Goal: Task Accomplishment & Management: Use online tool/utility

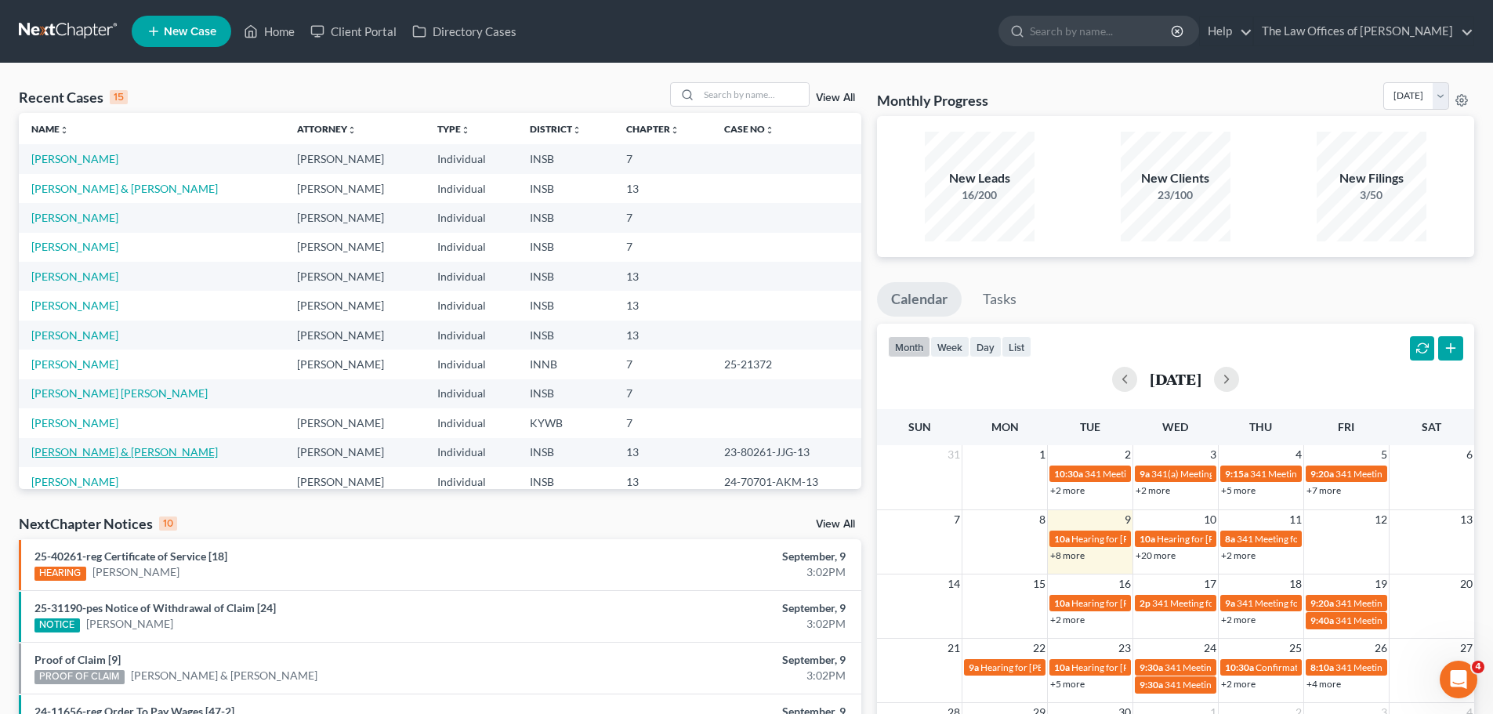
click at [109, 456] on link "[PERSON_NAME] & [PERSON_NAME]" at bounding box center [124, 451] width 187 height 13
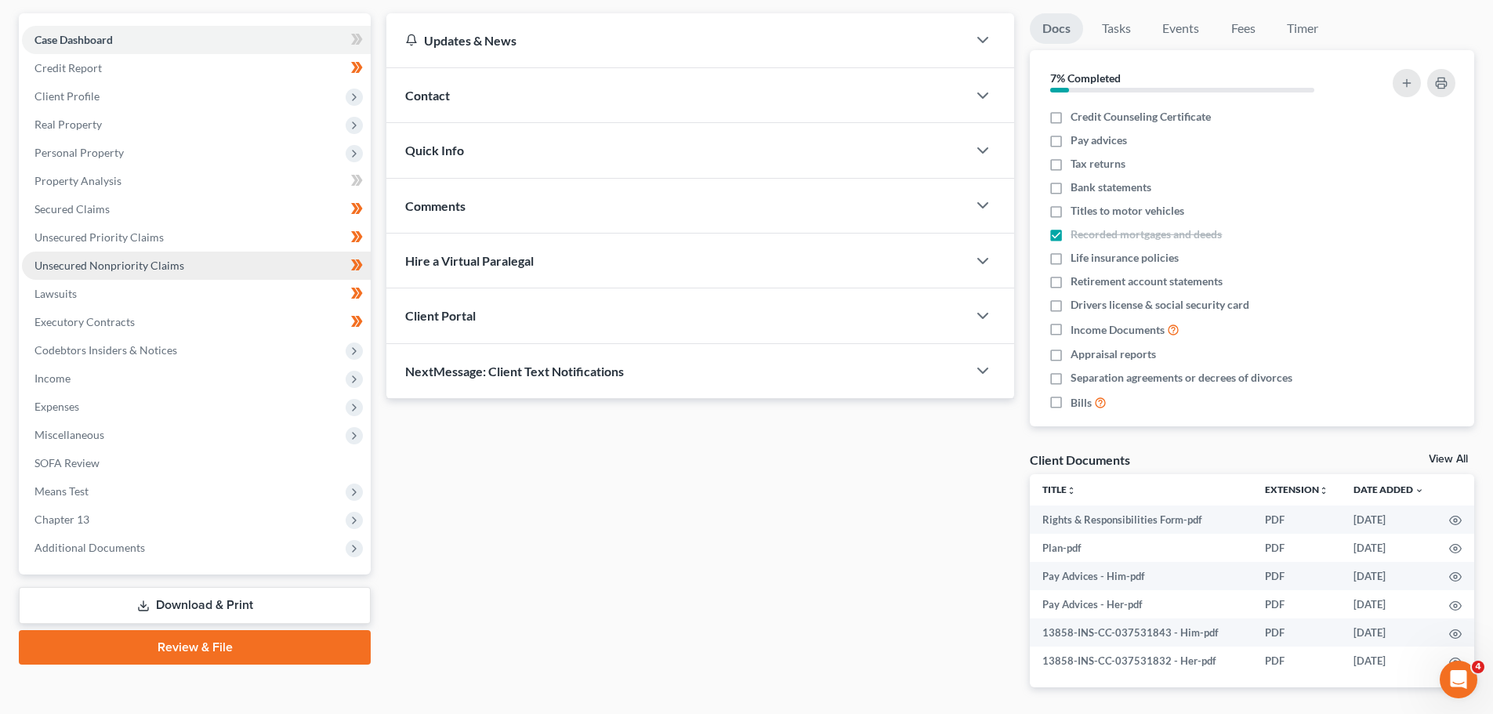
scroll to position [195, 0]
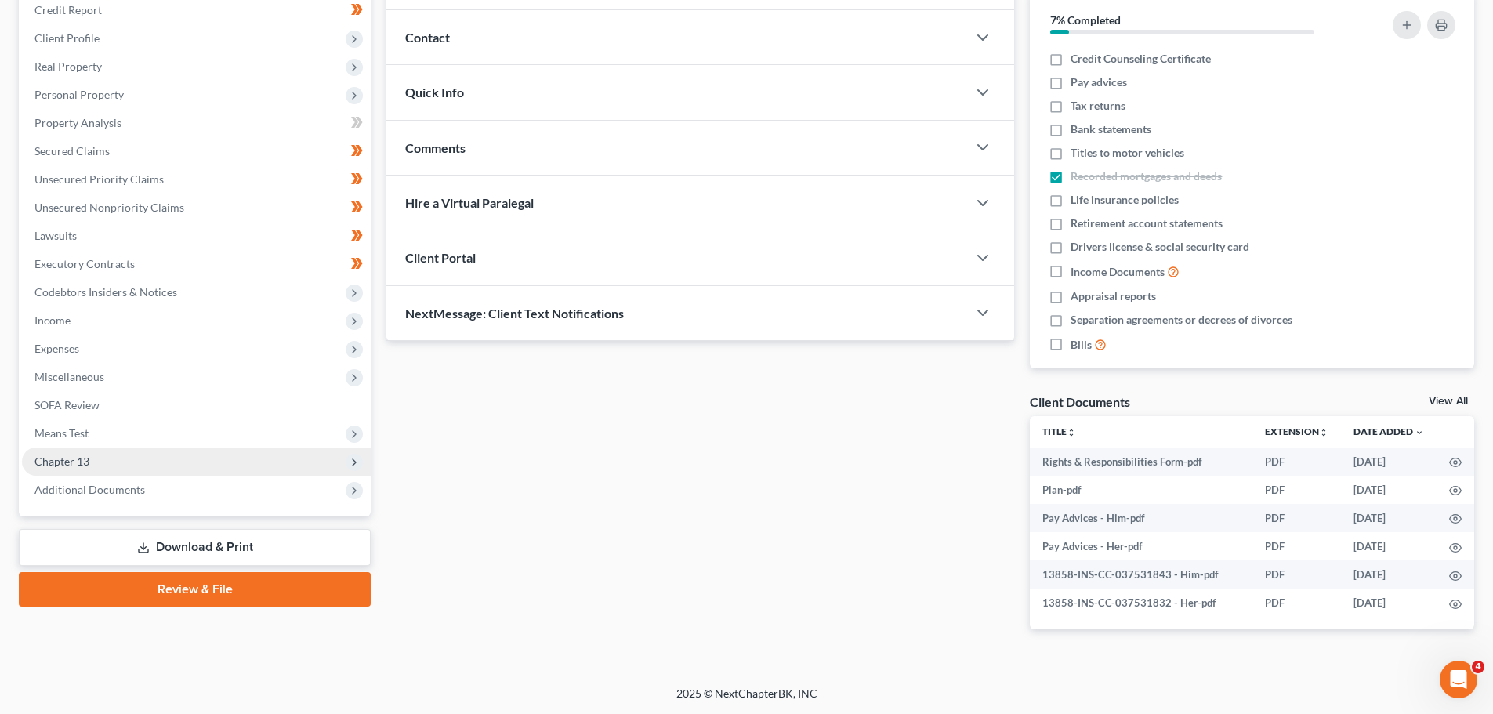
click at [102, 459] on span "Chapter 13" at bounding box center [196, 462] width 349 height 28
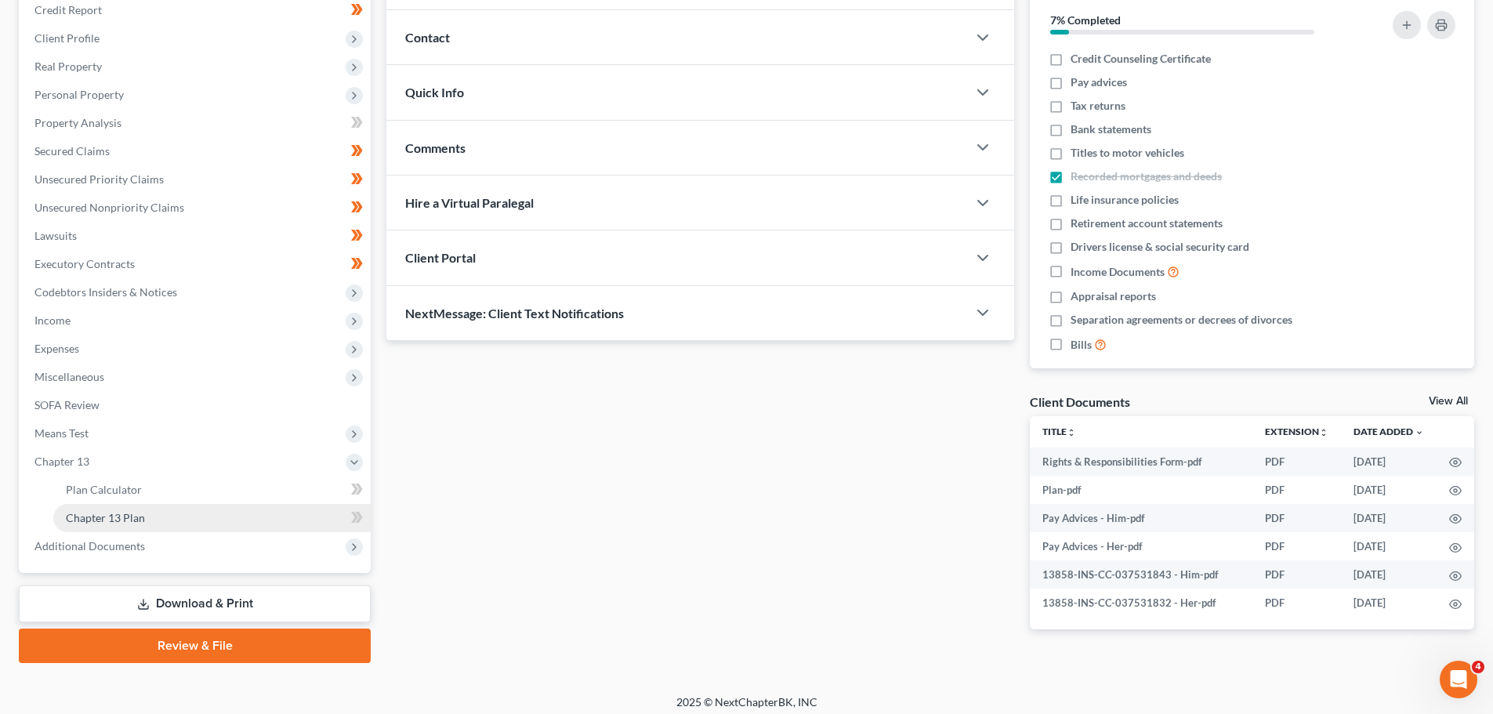
click at [107, 512] on span "Chapter 13 Plan" at bounding box center [105, 517] width 79 height 13
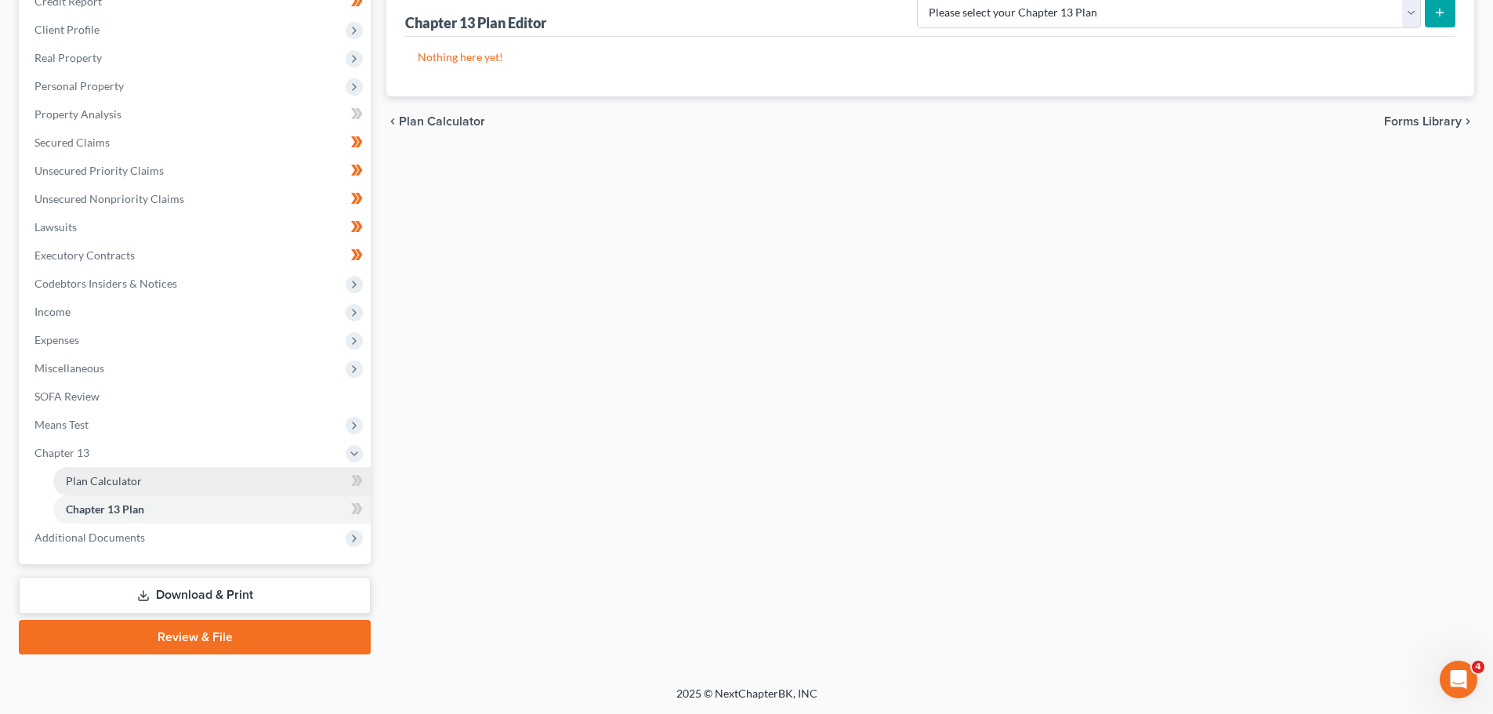
click at [152, 489] on link "Plan Calculator" at bounding box center [211, 481] width 317 height 28
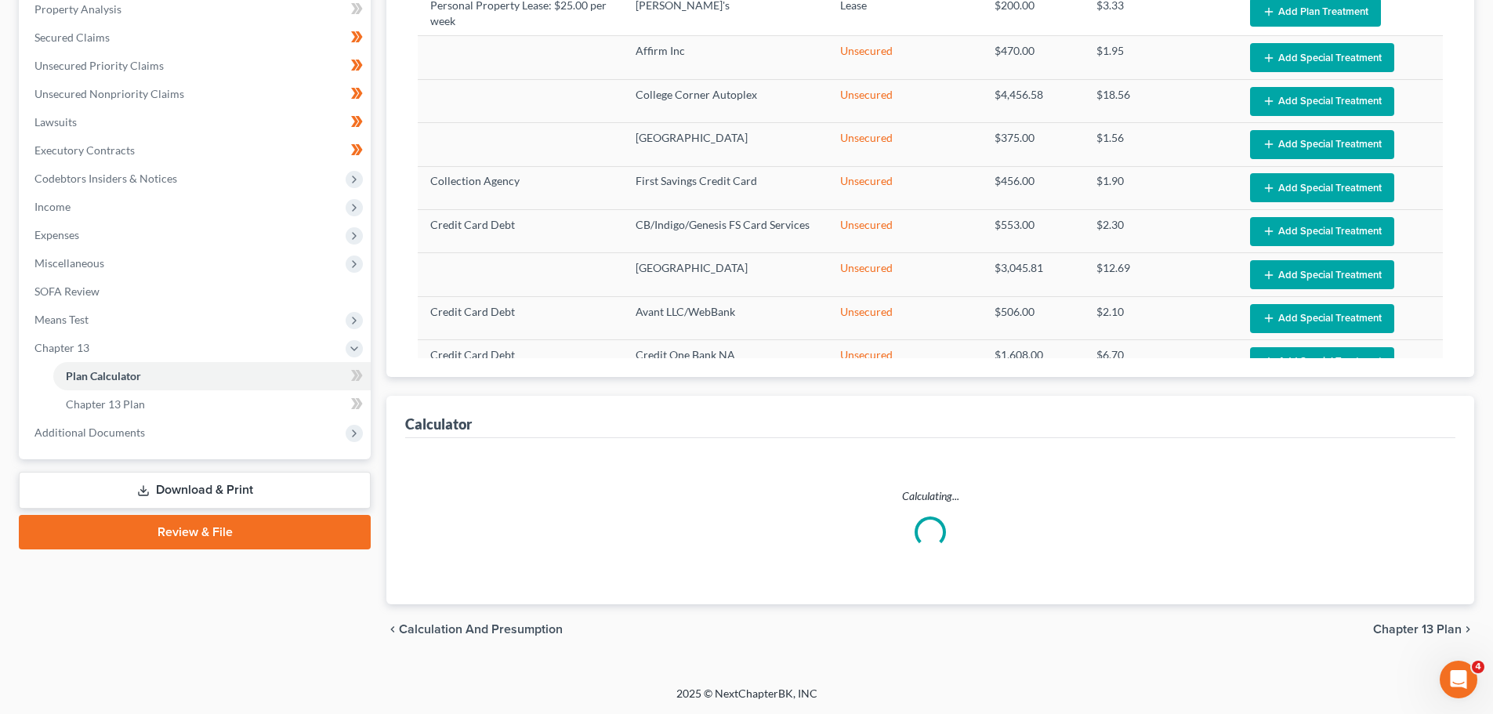
scroll to position [128, 0]
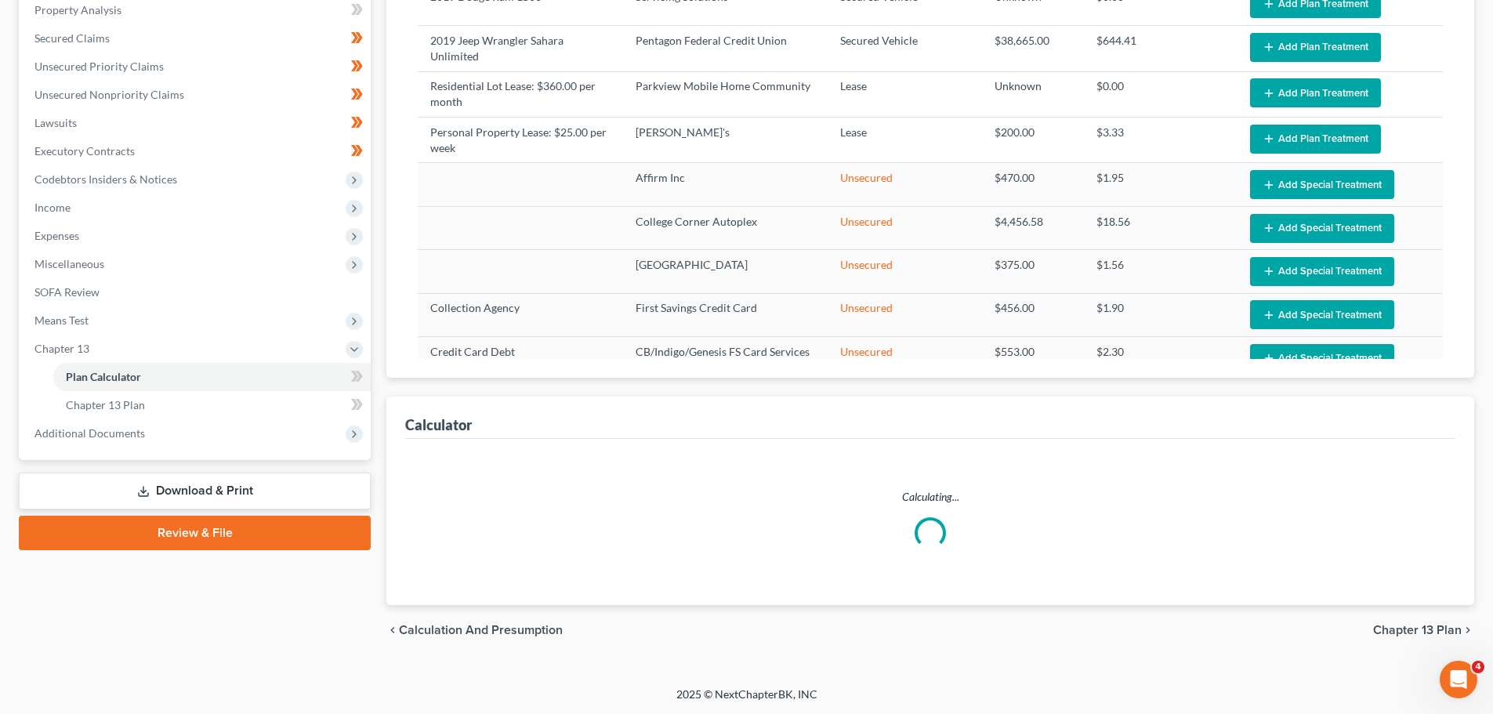
scroll to position [309, 0]
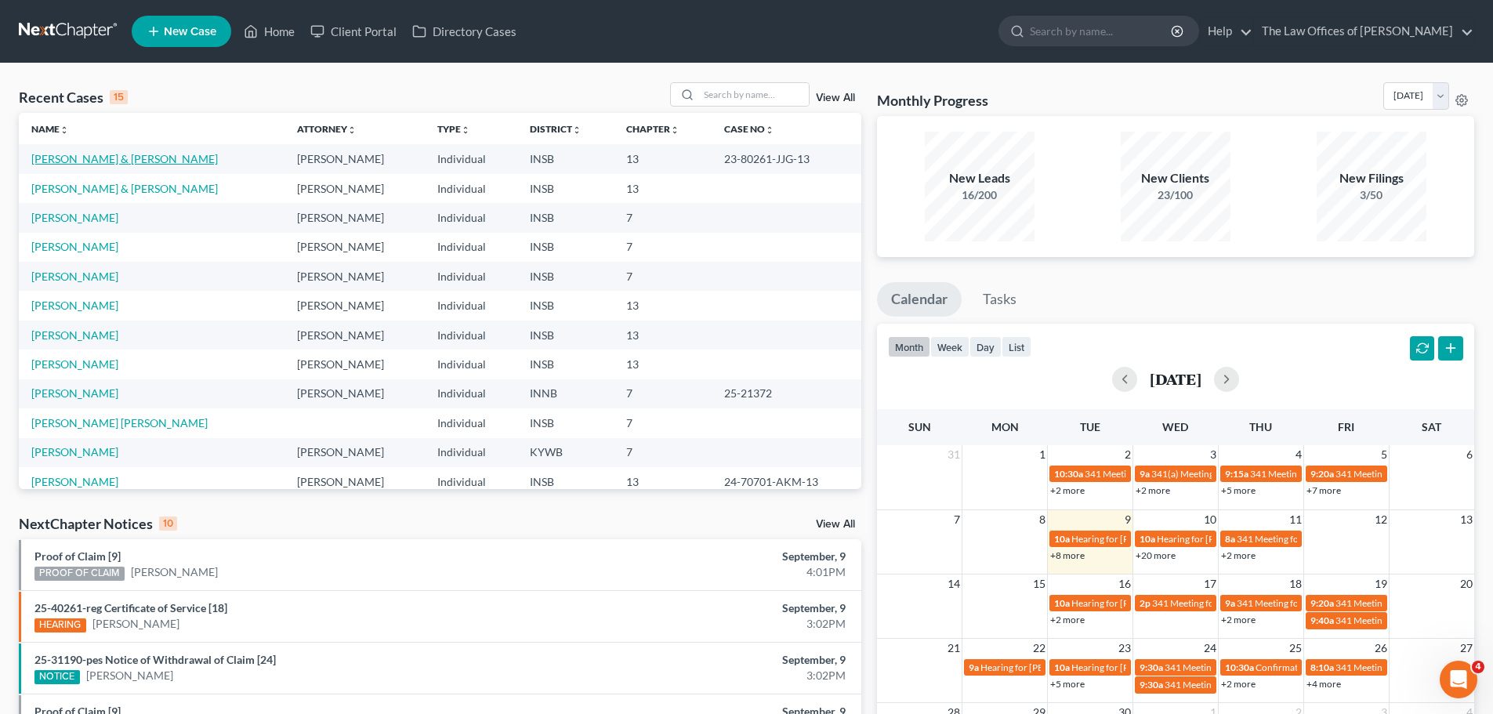
click at [142, 153] on link "[PERSON_NAME] & [PERSON_NAME]" at bounding box center [124, 158] width 187 height 13
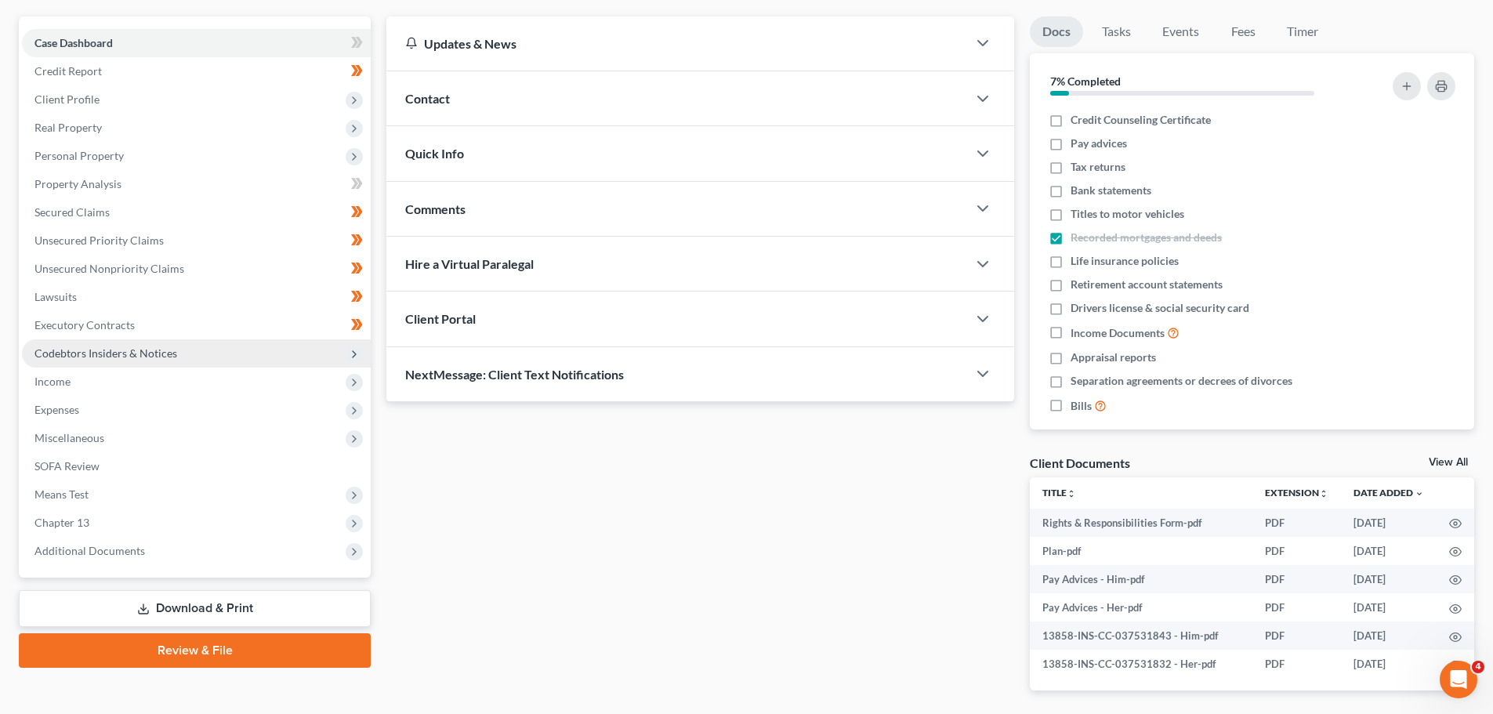
scroll to position [195, 0]
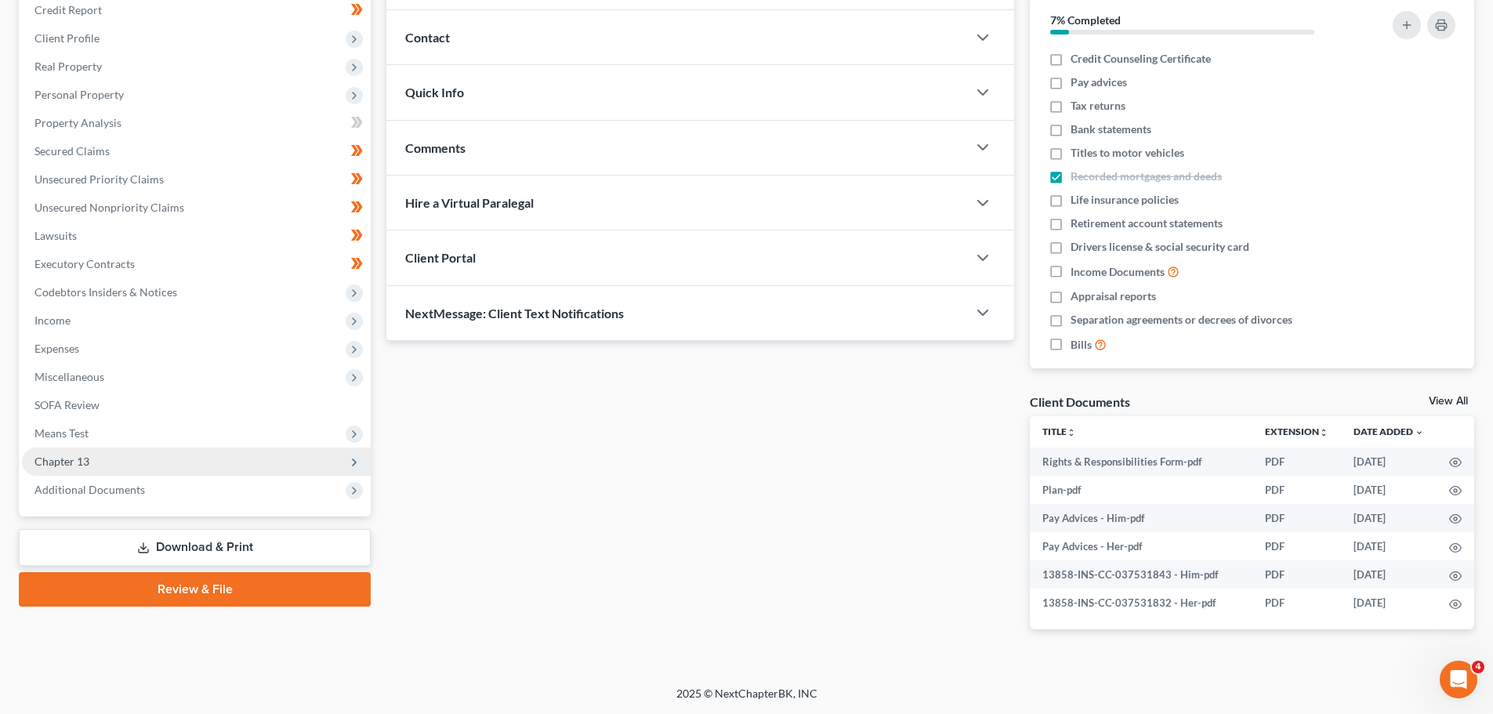
click at [119, 457] on span "Chapter 13" at bounding box center [196, 462] width 349 height 28
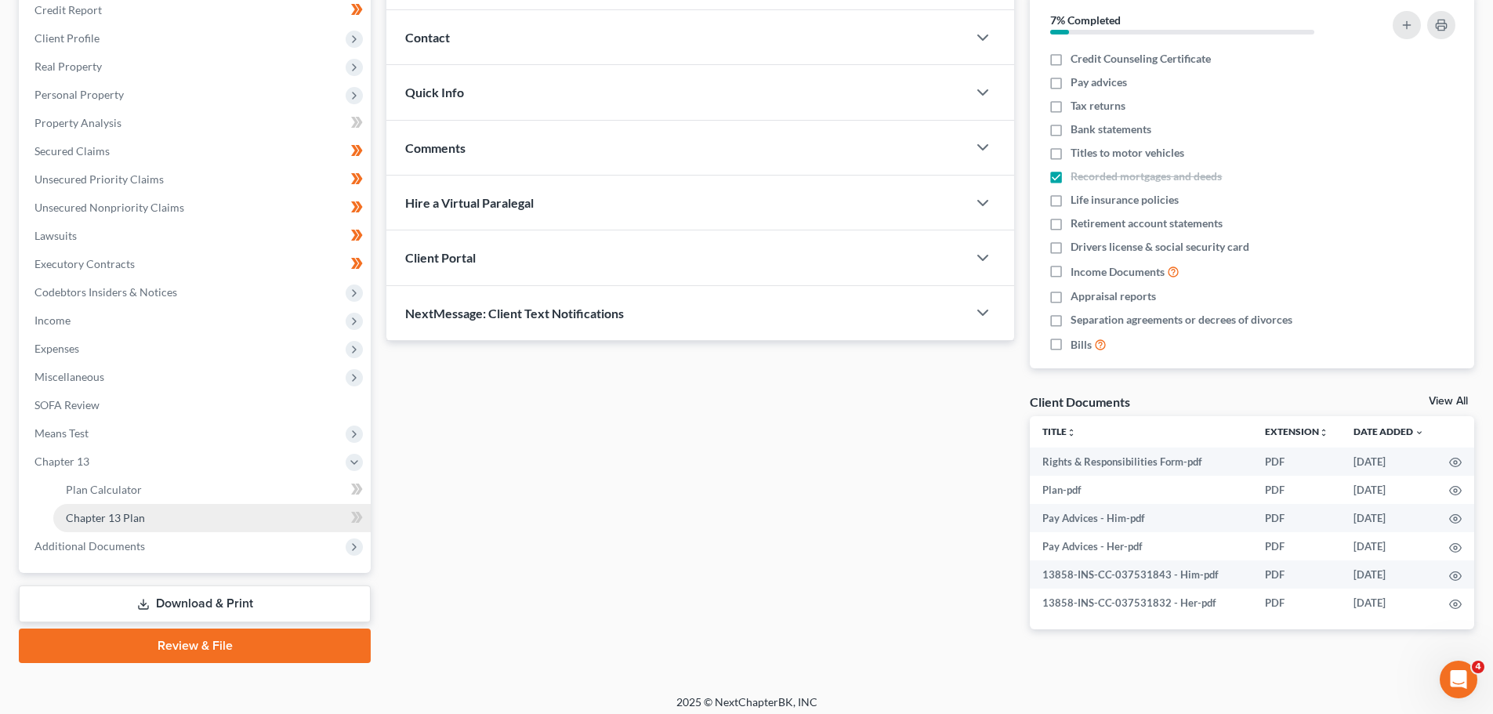
click at [113, 513] on span "Chapter 13 Plan" at bounding box center [105, 517] width 79 height 13
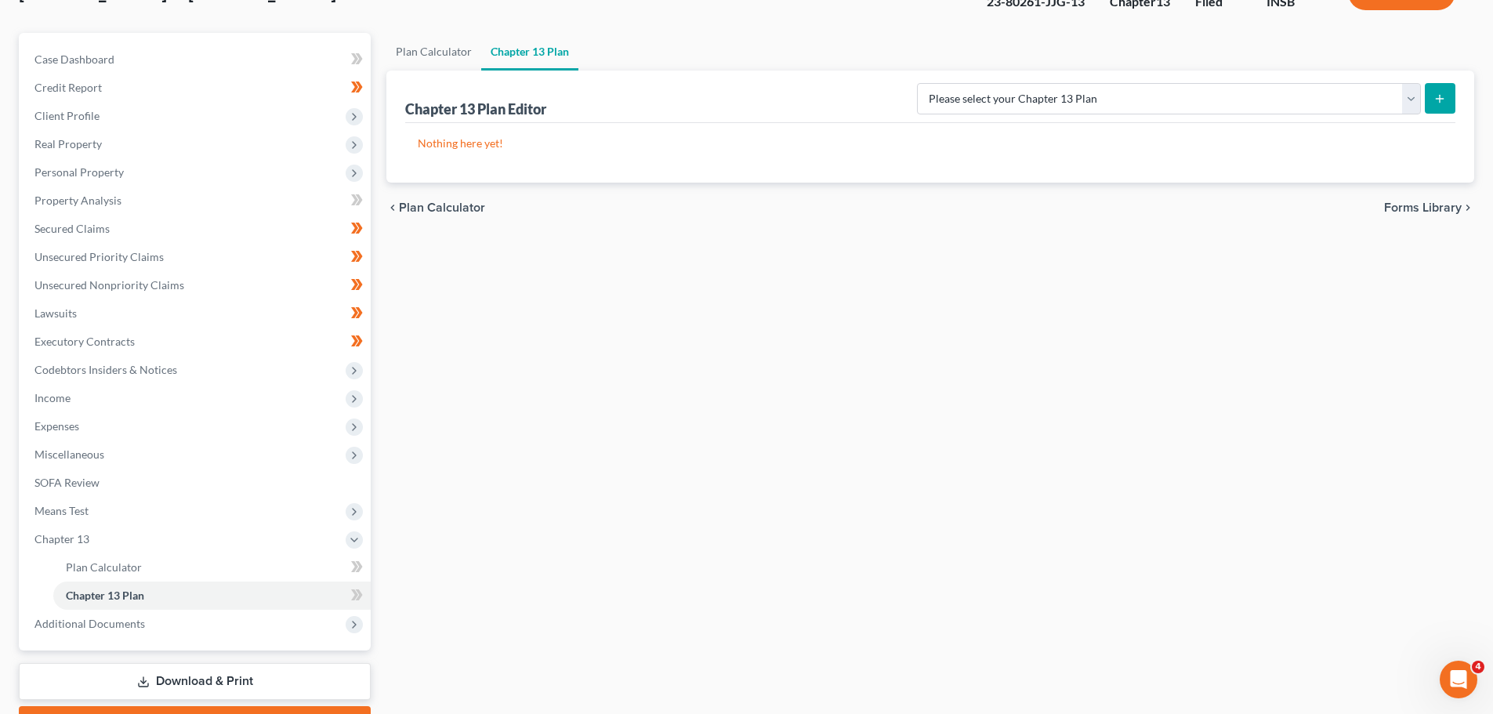
scroll to position [131, 0]
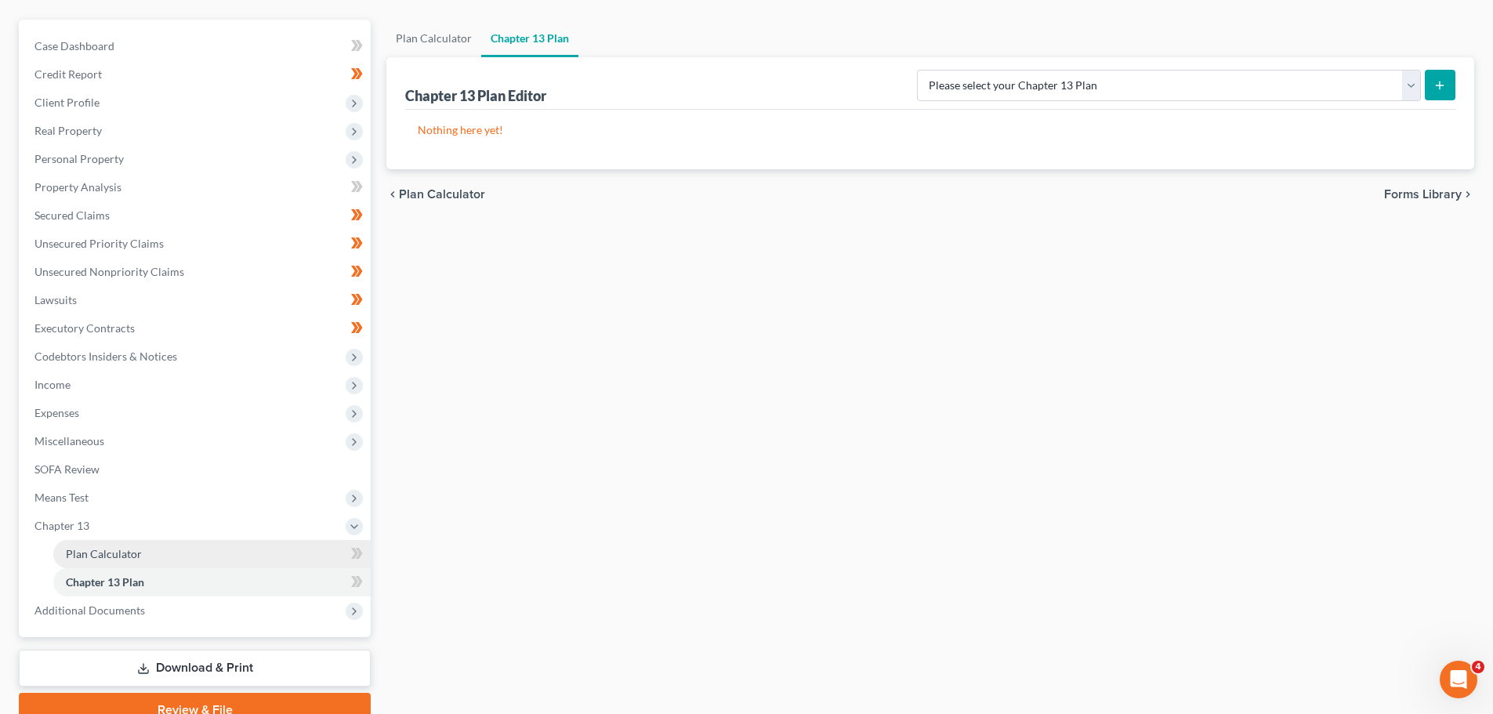
click at [133, 558] on span "Plan Calculator" at bounding box center [104, 553] width 76 height 13
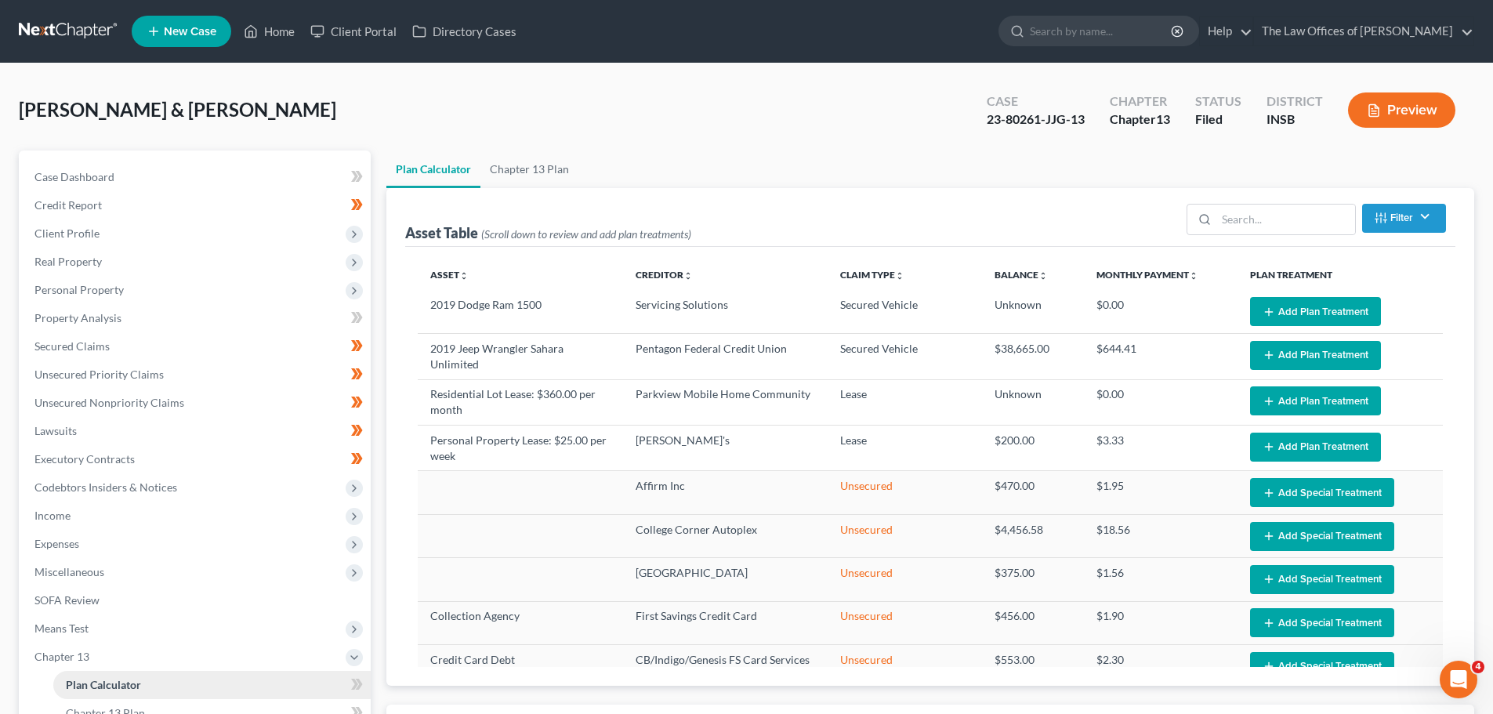
select select "59"
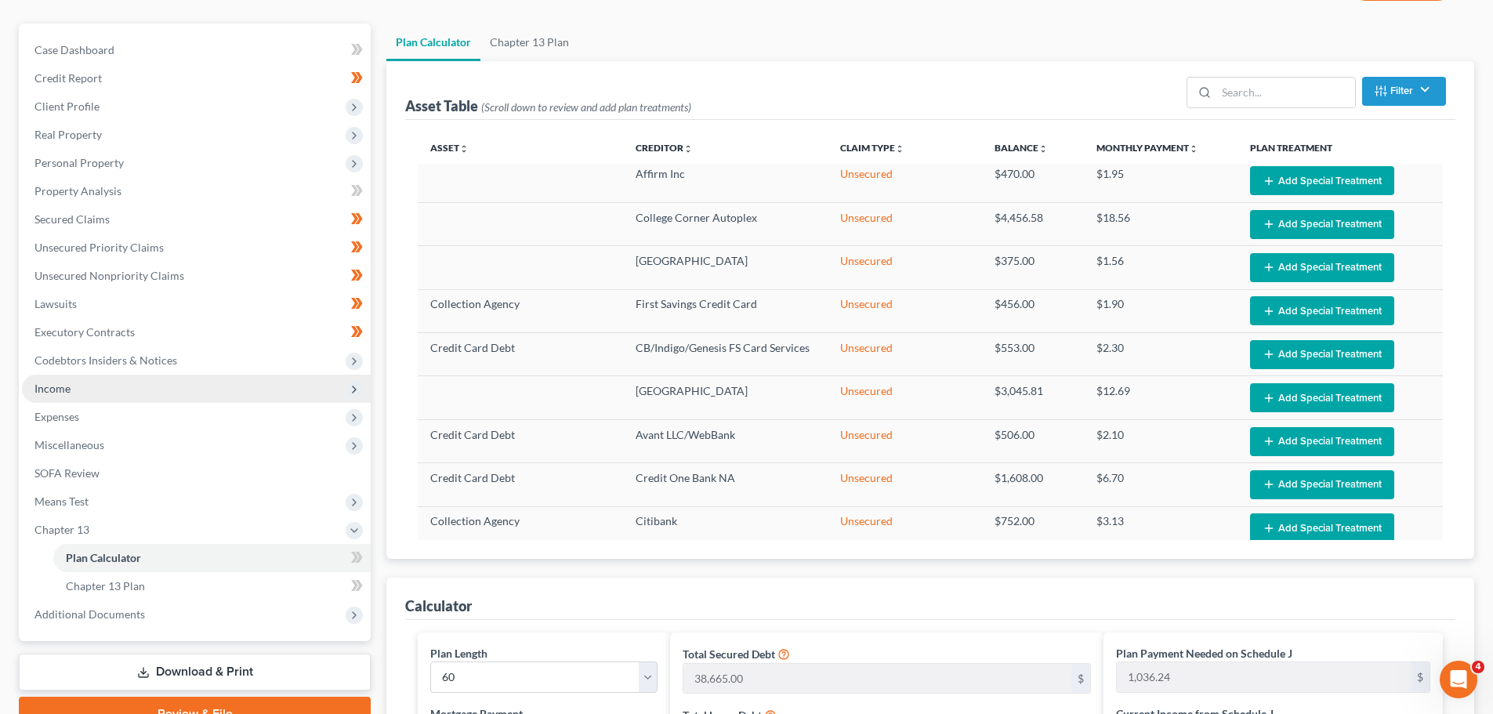
scroll to position [91, 0]
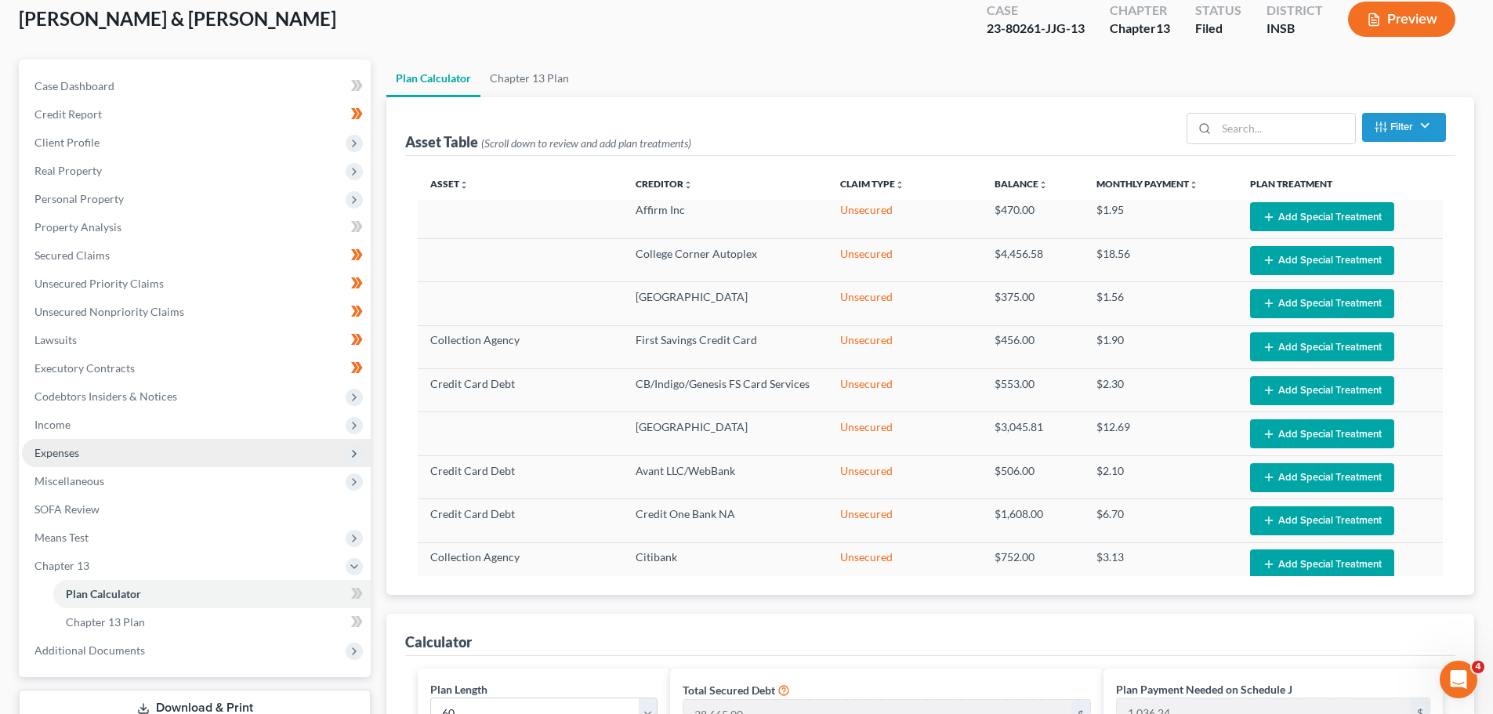
click at [116, 445] on span "Expenses" at bounding box center [196, 453] width 349 height 28
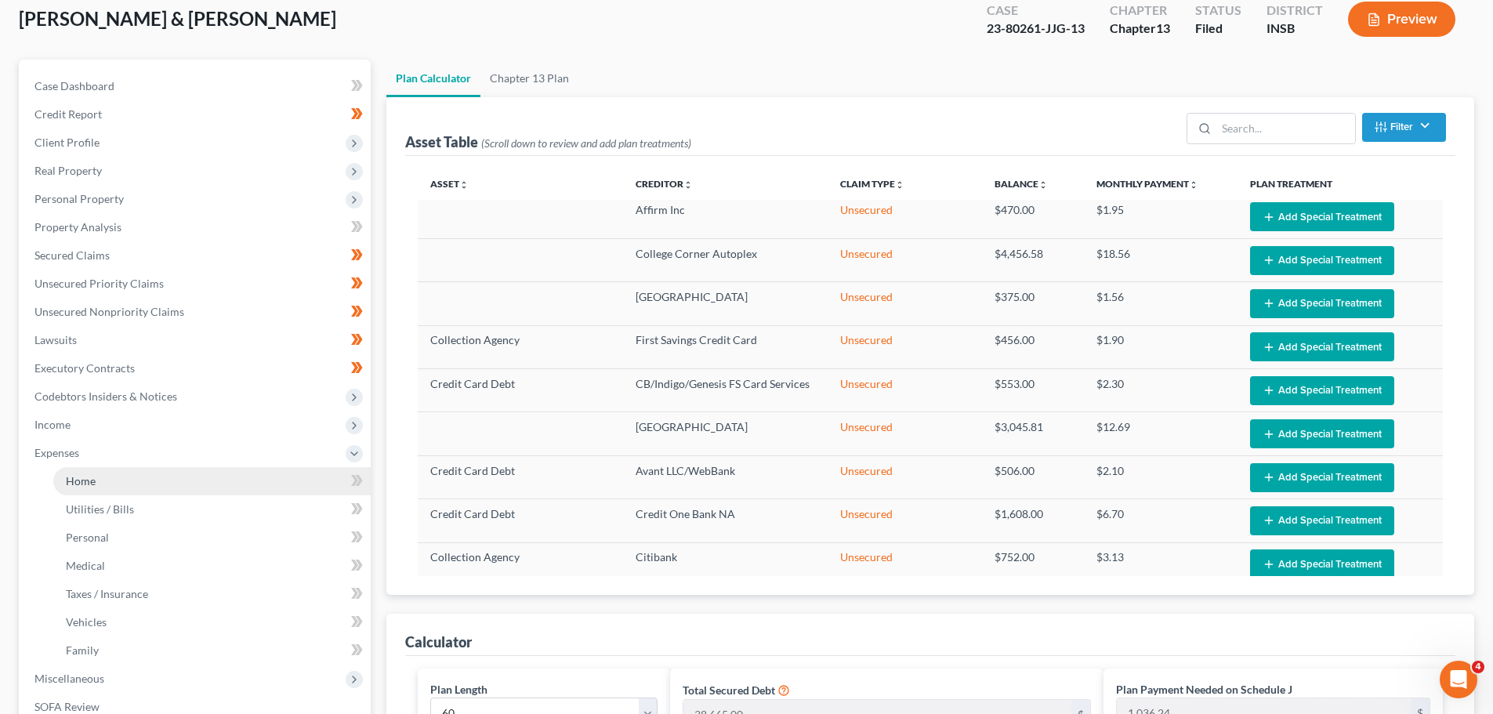
click at [133, 468] on link "Home" at bounding box center [211, 481] width 317 height 28
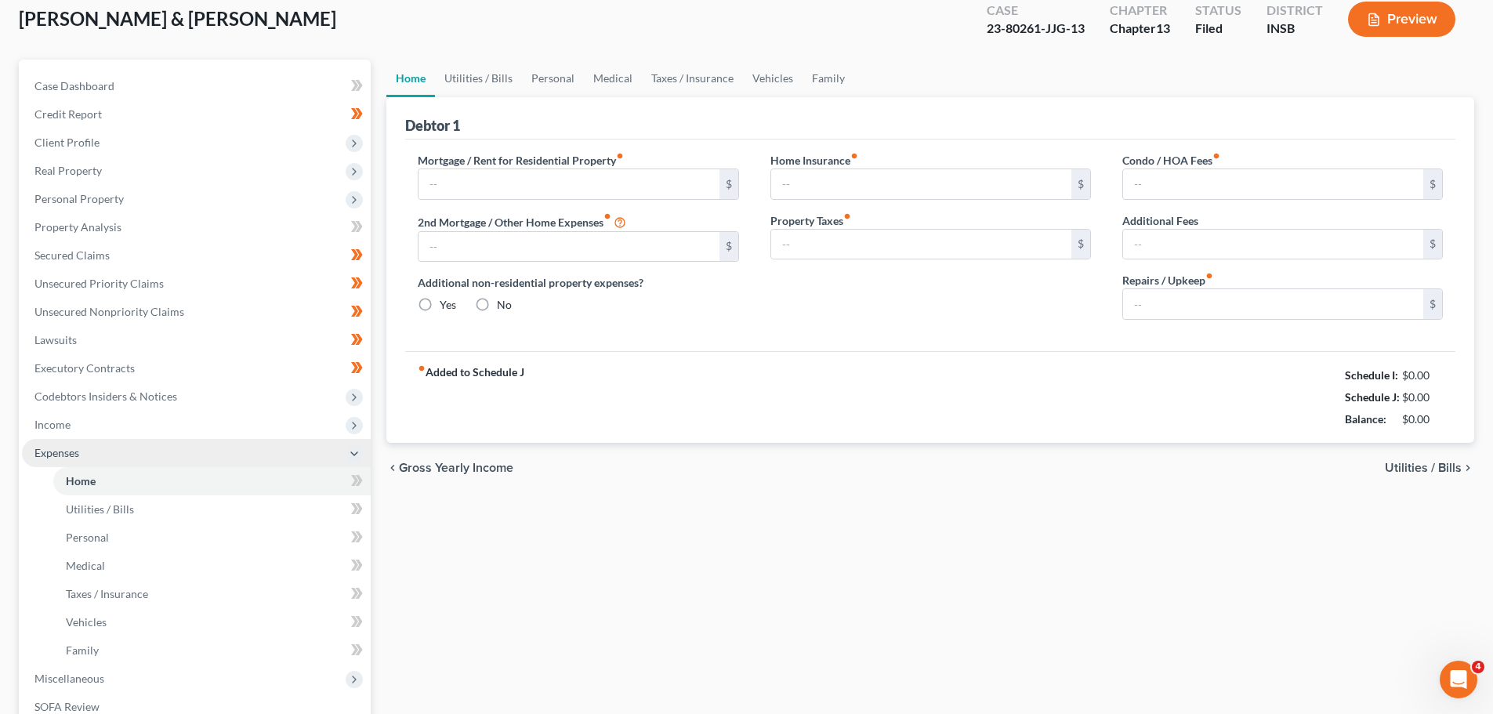
scroll to position [2, 0]
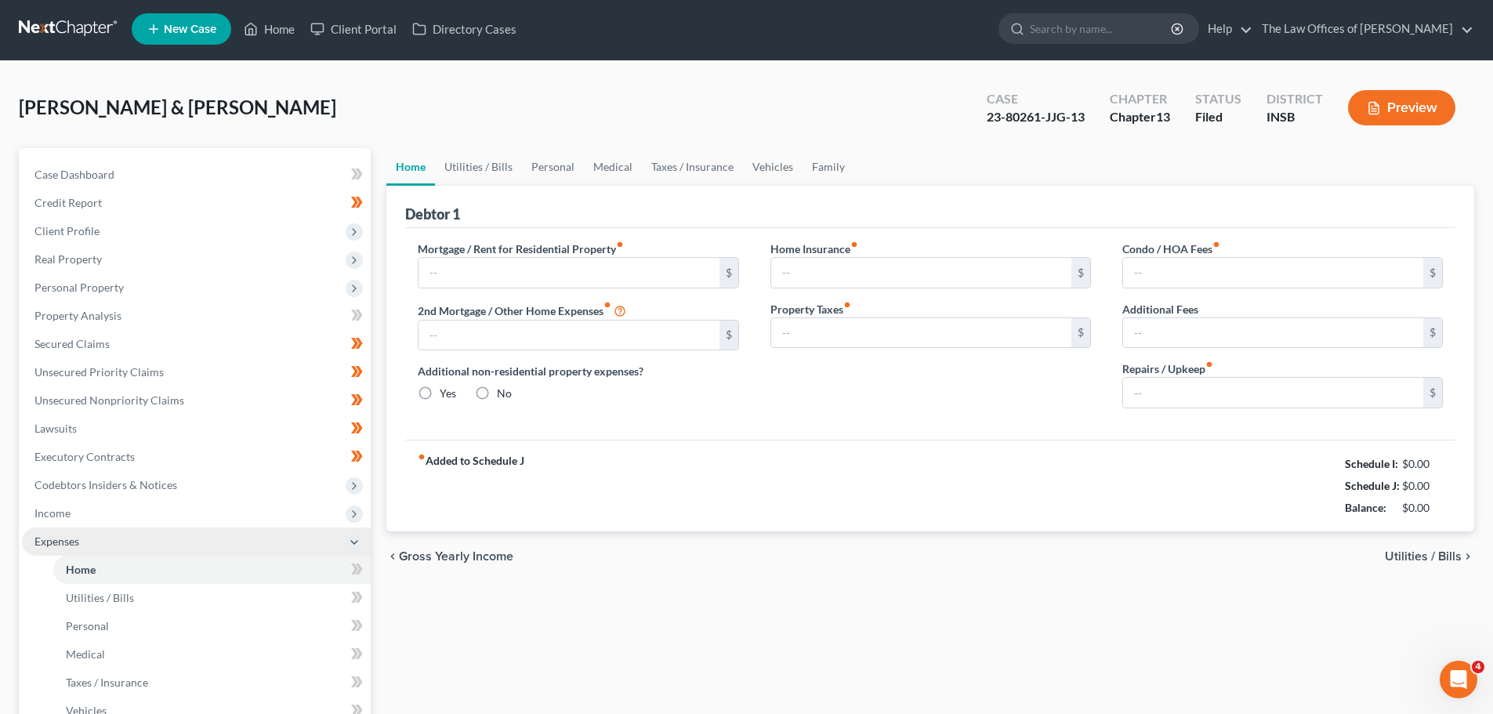
type input "360.00"
type input "0.00"
radio input "true"
type input "75.00"
type input "55.00"
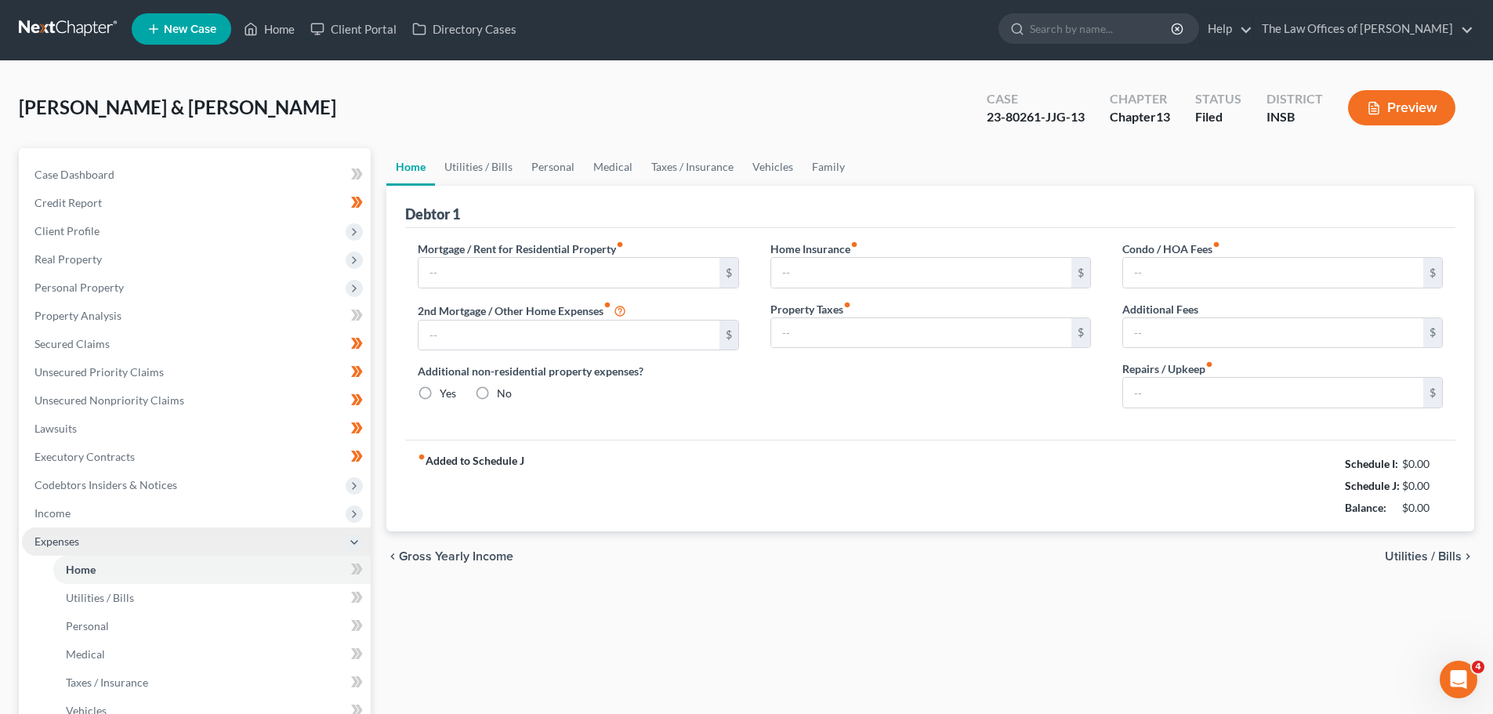
type input "0.00"
type input "250.00"
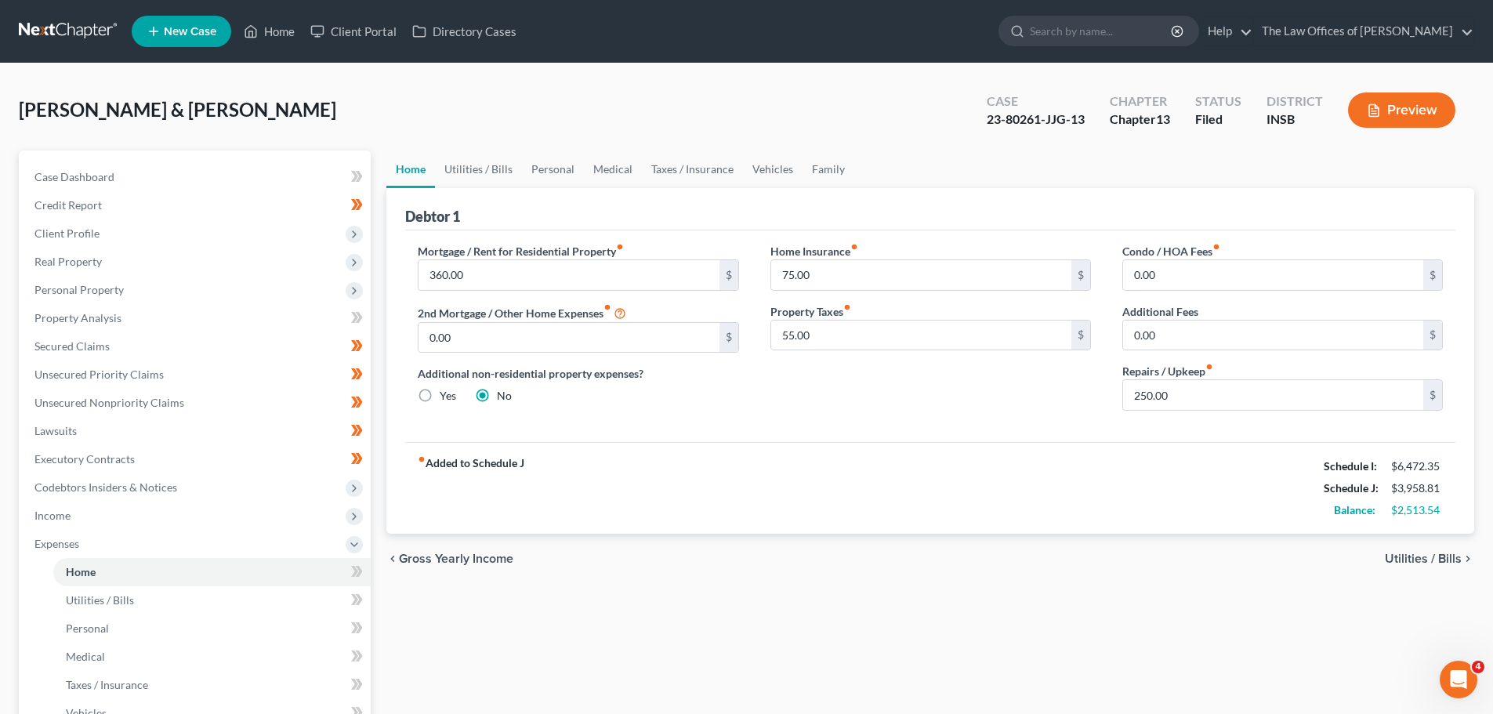
click at [1445, 548] on div "chevron_left Gross Yearly Income Utilities / Bills chevron_right" at bounding box center [930, 559] width 1088 height 50
click at [1445, 553] on span "Utilities / Bills" at bounding box center [1423, 559] width 77 height 13
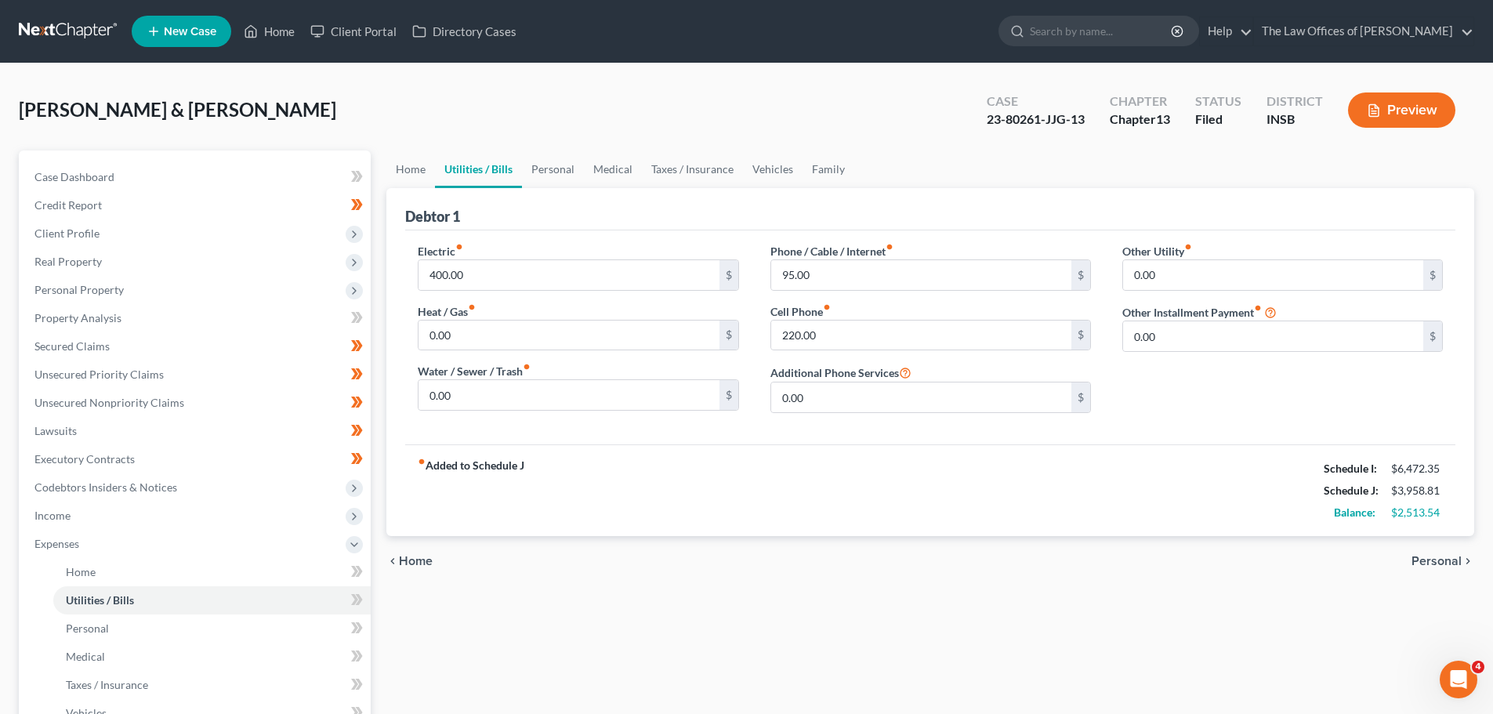
click at [1445, 563] on span "Personal" at bounding box center [1437, 561] width 50 height 13
